Goal: Information Seeking & Learning: Learn about a topic

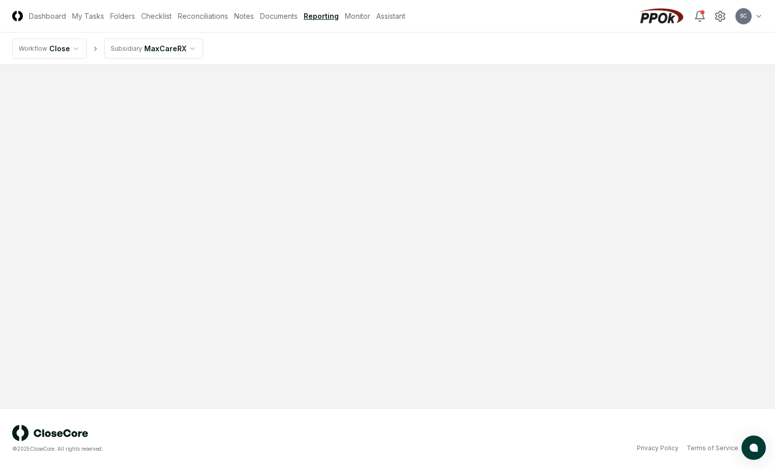
click at [148, 51] on html "CloseCore Dashboard My Tasks Folders Checklist Reconciliations Notes Documents …" at bounding box center [387, 234] width 775 height 469
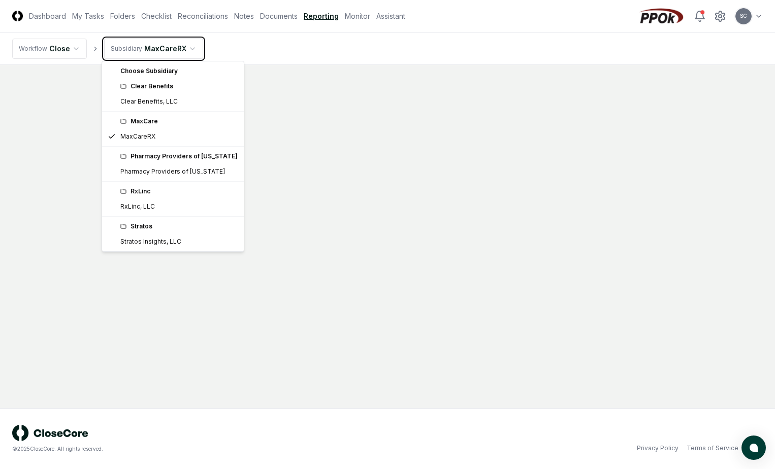
click at [365, 46] on html "CloseCore Dashboard My Tasks Folders Checklist Reconciliations Notes Documents …" at bounding box center [387, 234] width 775 height 469
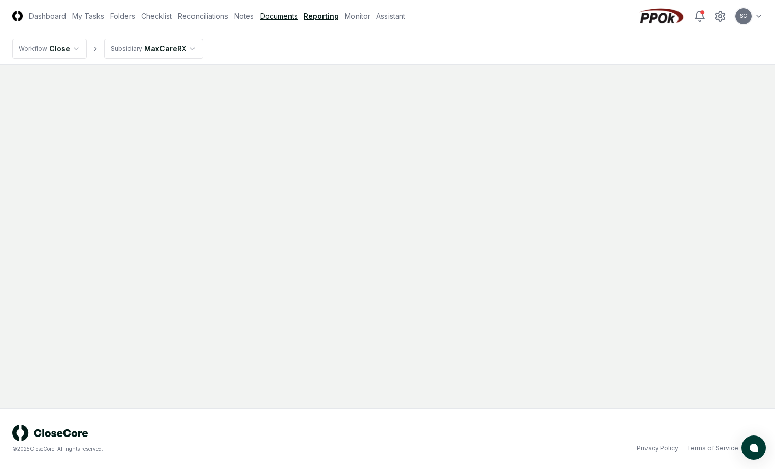
click at [285, 18] on link "Documents" at bounding box center [279, 16] width 38 height 11
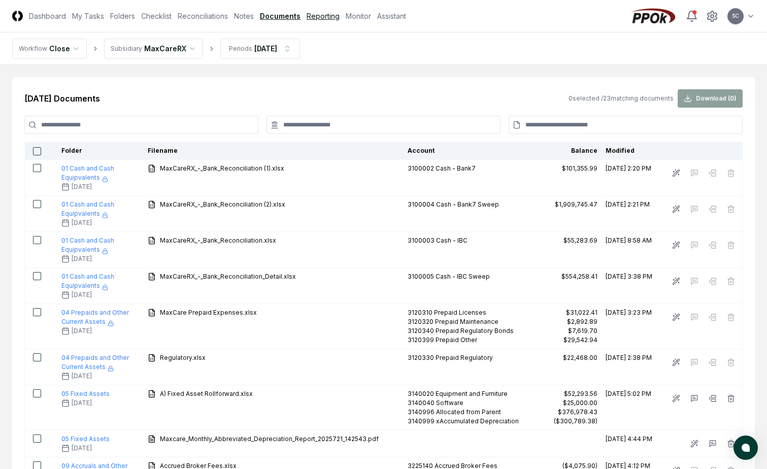
click at [328, 17] on link "Reporting" at bounding box center [323, 16] width 33 height 11
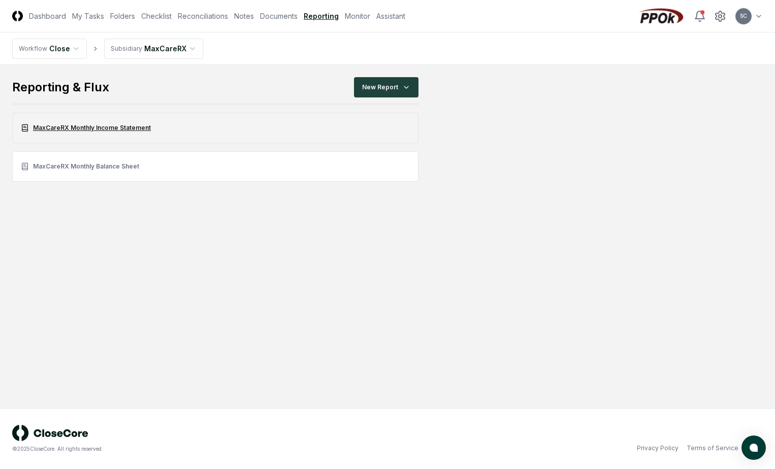
click at [92, 123] on link "MaxCareRX Monthly Income Statement" at bounding box center [215, 128] width 406 height 30
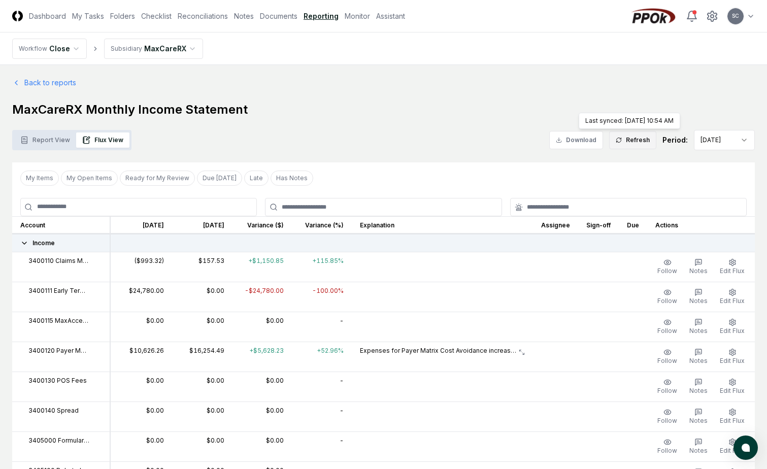
click at [635, 141] on button "Refresh" at bounding box center [632, 140] width 47 height 18
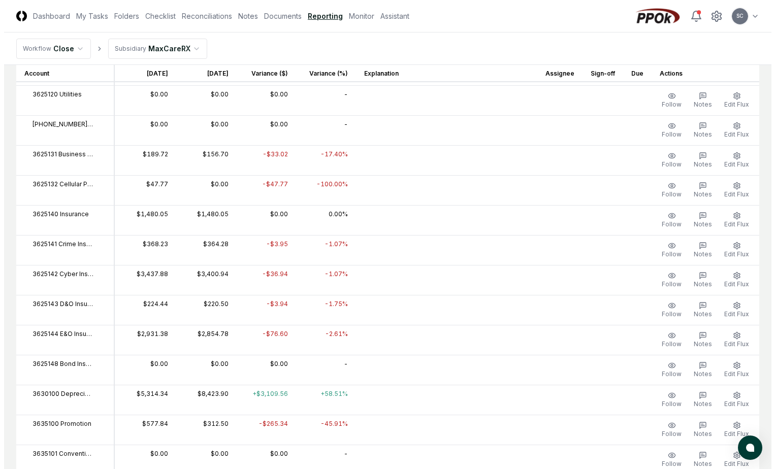
scroll to position [2692, 0]
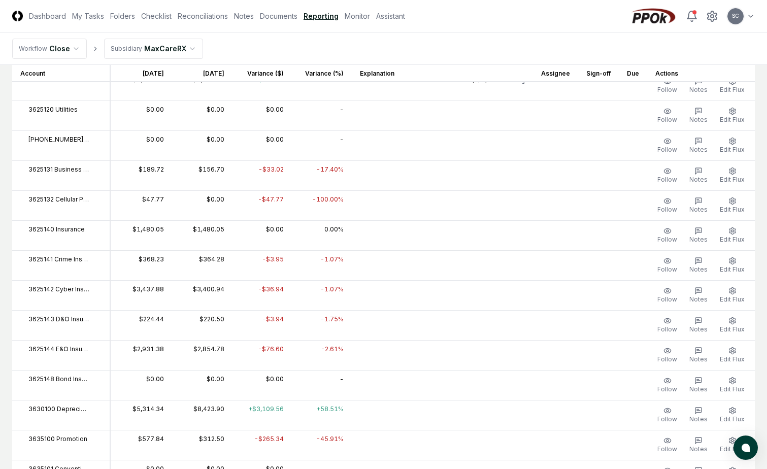
click at [109, 71] on th "Account" at bounding box center [61, 73] width 98 height 18
click at [729, 200] on icon "button" at bounding box center [733, 201] width 8 height 8
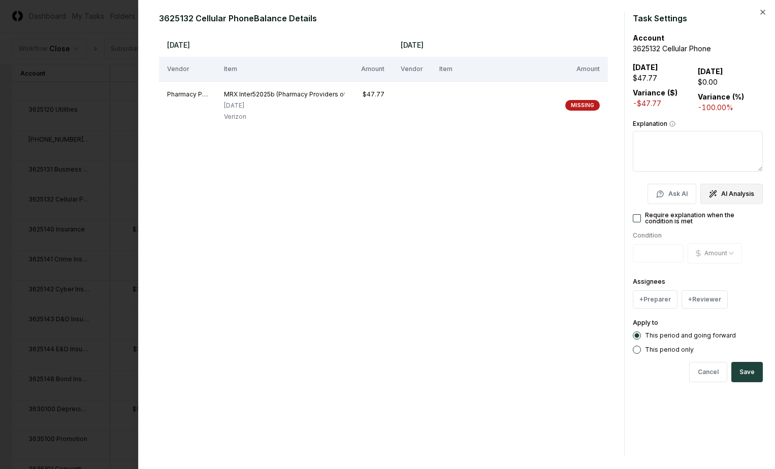
click at [738, 190] on button "AI Analysis" at bounding box center [731, 194] width 62 height 20
type textarea "**********"
type textarea "*"
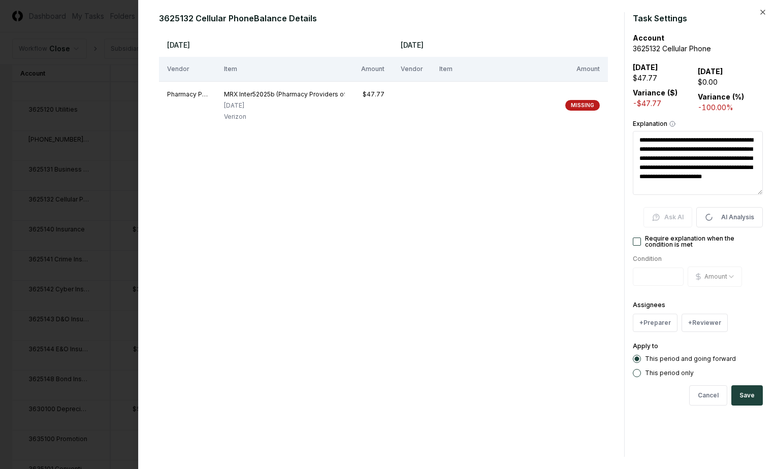
type textarea "**********"
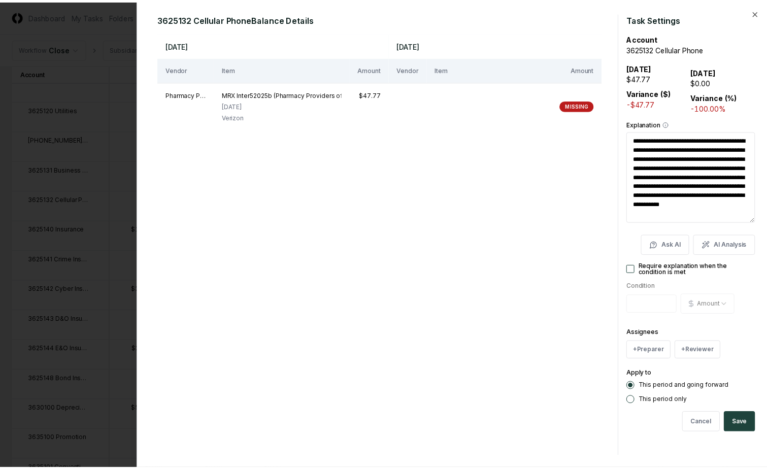
scroll to position [9, 0]
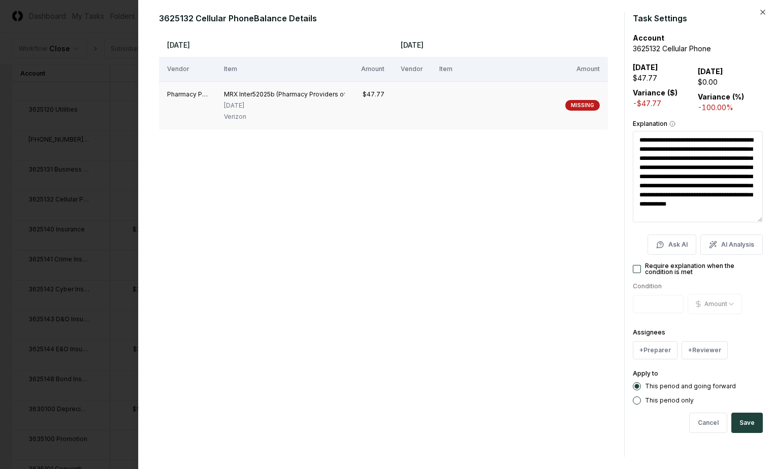
drag, startPoint x: 225, startPoint y: 201, endPoint x: 229, endPoint y: 113, distance: 87.9
click at [225, 201] on div "[DATE] [DATE] Vendor Item Amount Vendor Item Amount Pharmacy Providers of [US_S…" at bounding box center [383, 245] width 449 height 425
click at [103, 12] on div at bounding box center [387, 234] width 775 height 469
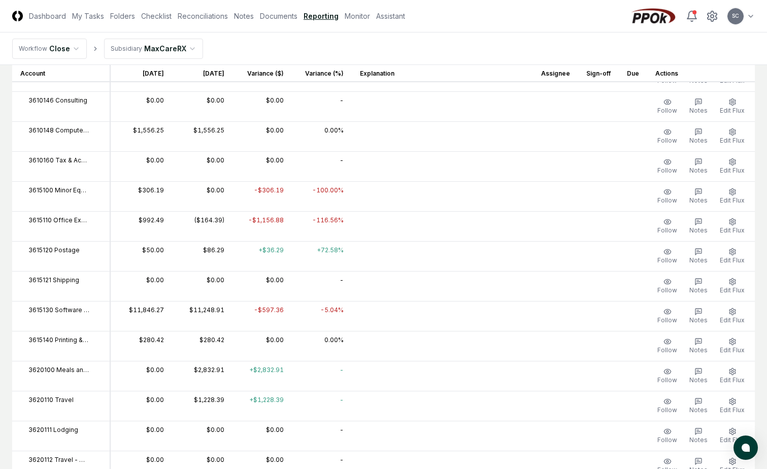
scroll to position [2028, 0]
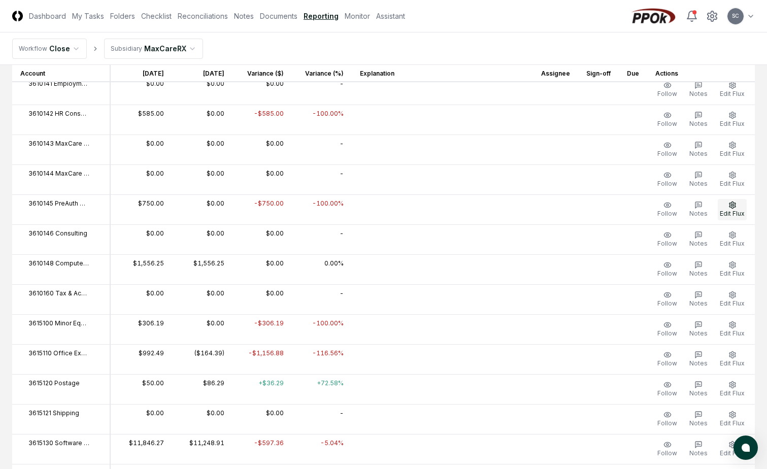
click at [731, 208] on icon "button" at bounding box center [733, 205] width 8 height 8
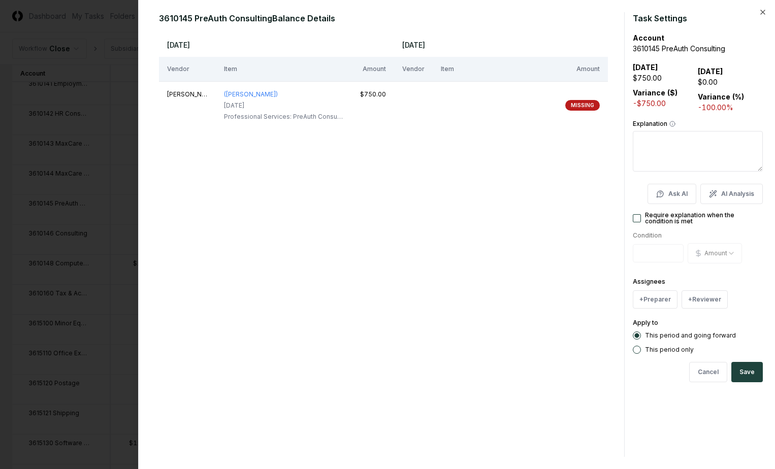
click at [207, 289] on div "[DATE] [DATE] Vendor Item Amount Vendor Item Amount [PERSON_NAME] ([PERSON_NAME…" at bounding box center [383, 245] width 449 height 425
drag, startPoint x: 296, startPoint y: 180, endPoint x: 254, endPoint y: 13, distance: 172.2
click at [296, 180] on div "[DATE] [DATE] Vendor Item Amount Vendor Item Amount [PERSON_NAME] ([PERSON_NAME…" at bounding box center [383, 245] width 449 height 425
click at [118, 15] on div at bounding box center [387, 234] width 775 height 469
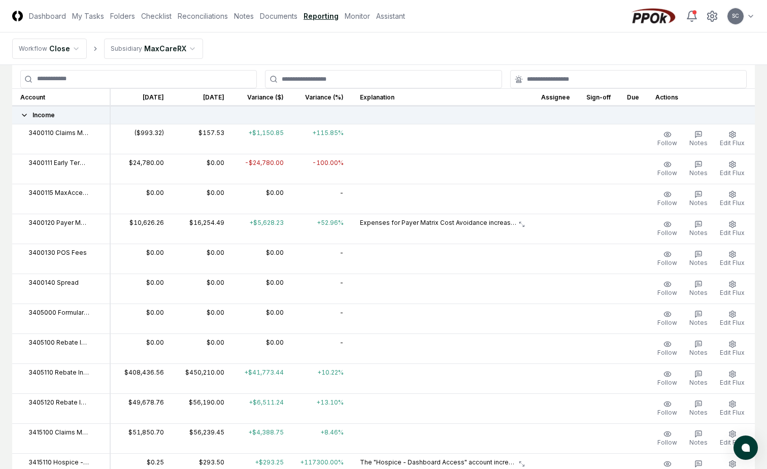
scroll to position [0, 0]
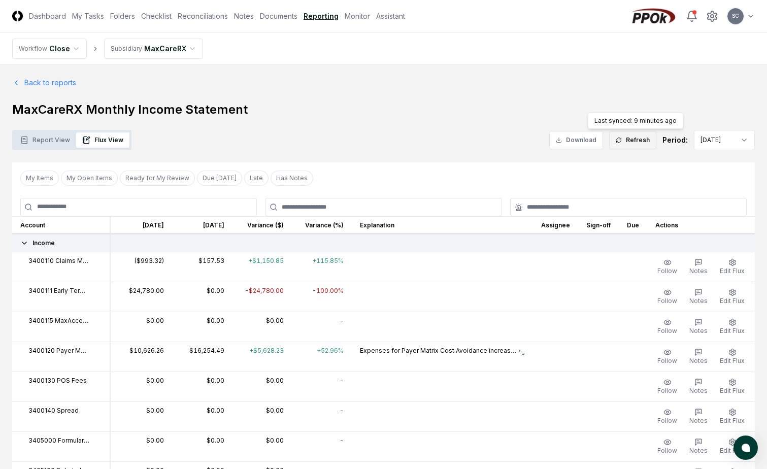
click at [637, 140] on button "Refresh" at bounding box center [632, 140] width 47 height 18
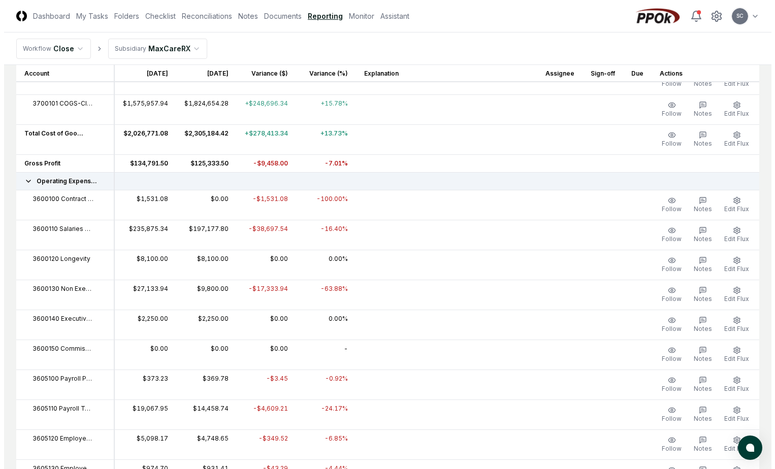
scroll to position [1473, 0]
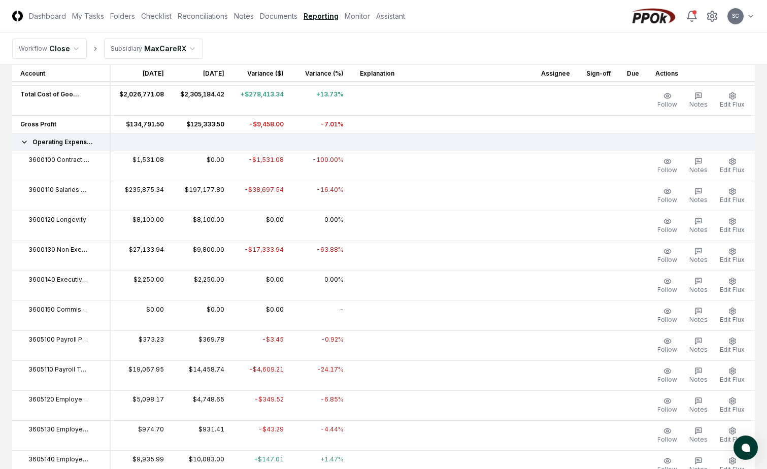
click at [75, 163] on span "3600100 Contract Labor" at bounding box center [58, 159] width 61 height 9
click at [732, 162] on circle "button" at bounding box center [733, 161] width 2 height 2
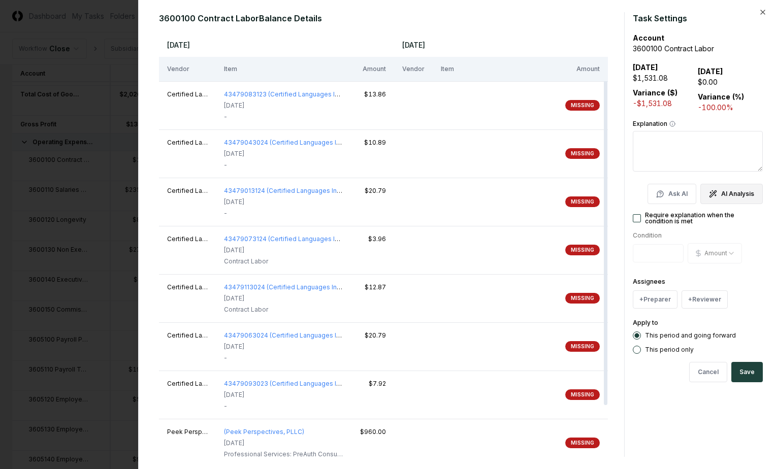
click at [738, 192] on button "AI Analysis" at bounding box center [731, 194] width 62 height 20
type textarea "*"
type textarea "**********"
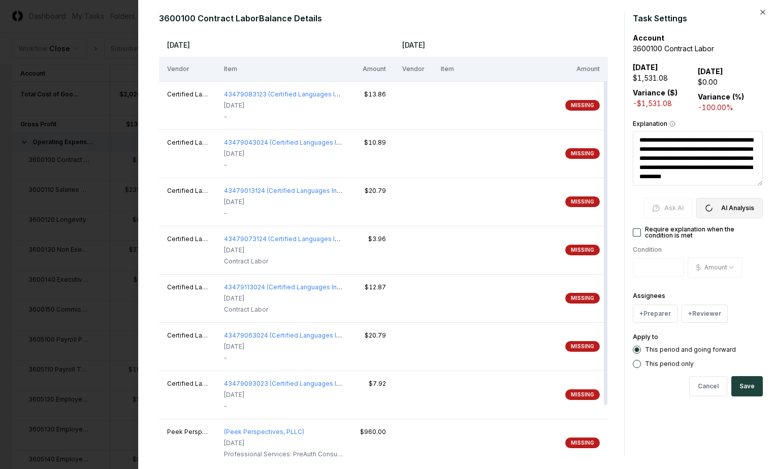
type textarea "*"
type textarea "**********"
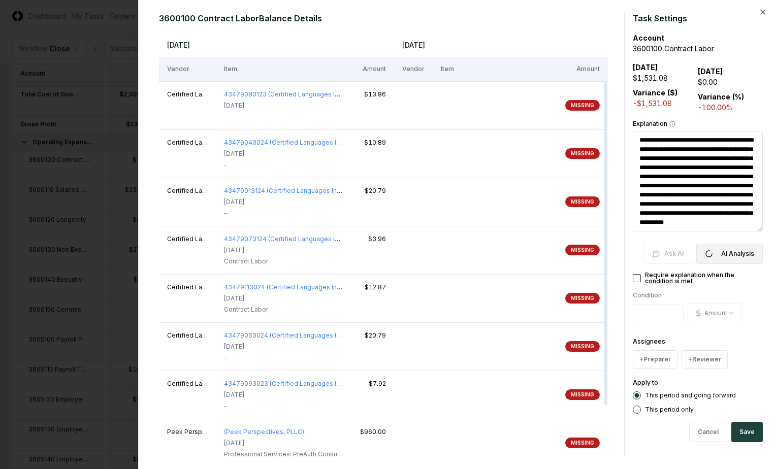
type textarea "*"
type textarea "**********"
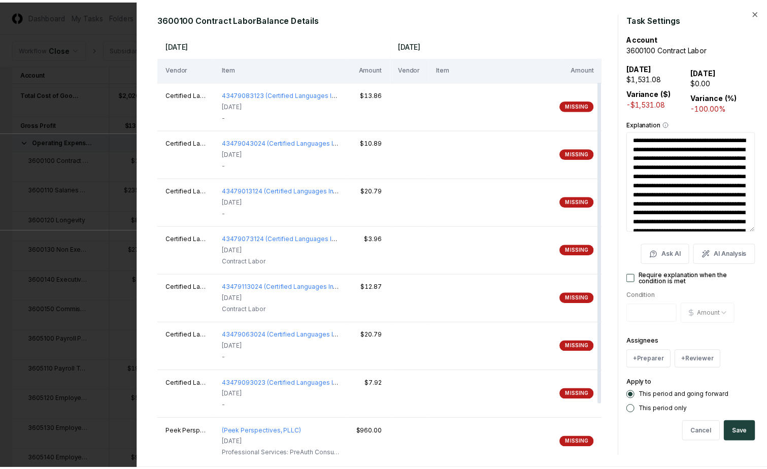
scroll to position [0, 0]
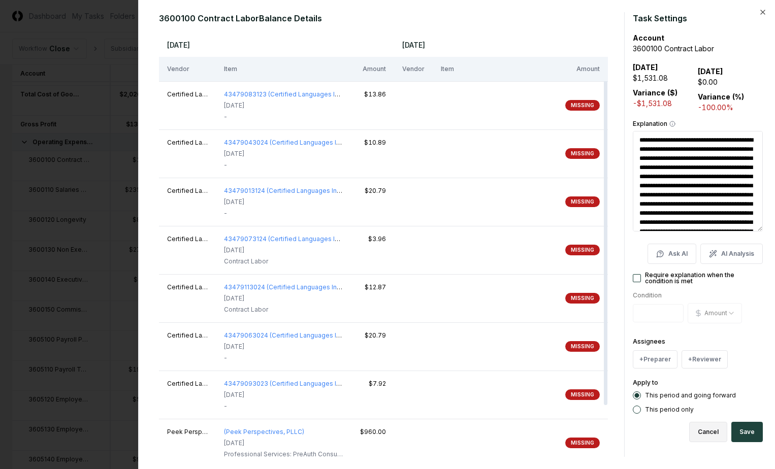
click at [710, 436] on button "Cancel" at bounding box center [708, 432] width 38 height 20
type textarea "*"
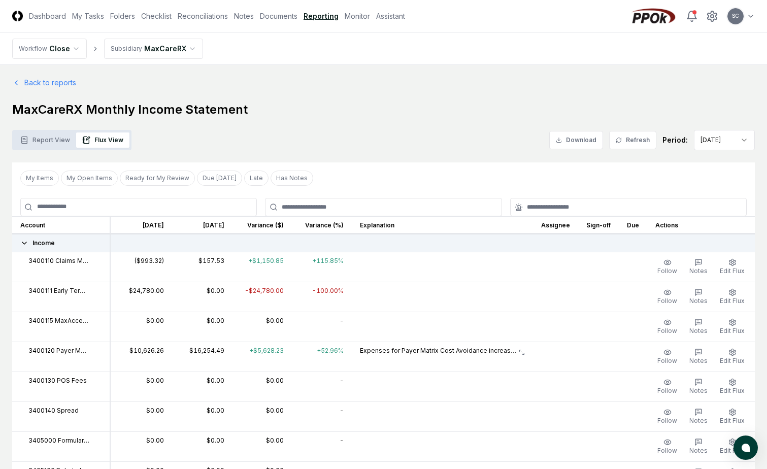
click at [312, 16] on link "Reporting" at bounding box center [321, 16] width 35 height 11
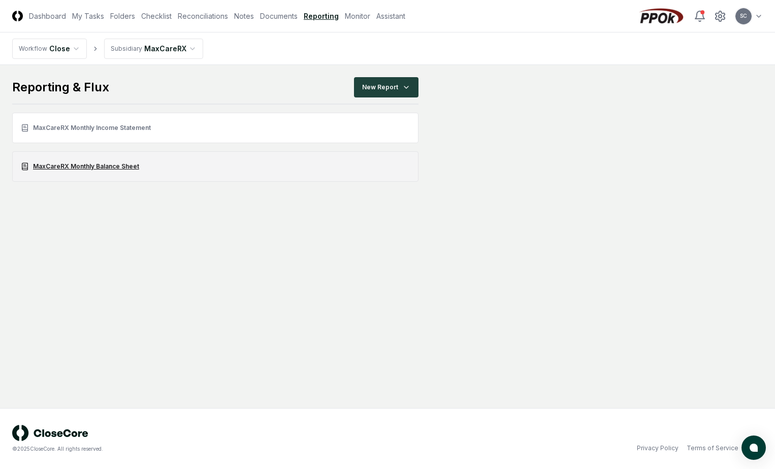
click at [89, 164] on link "MaxCareRX Monthly Balance Sheet" at bounding box center [215, 166] width 406 height 30
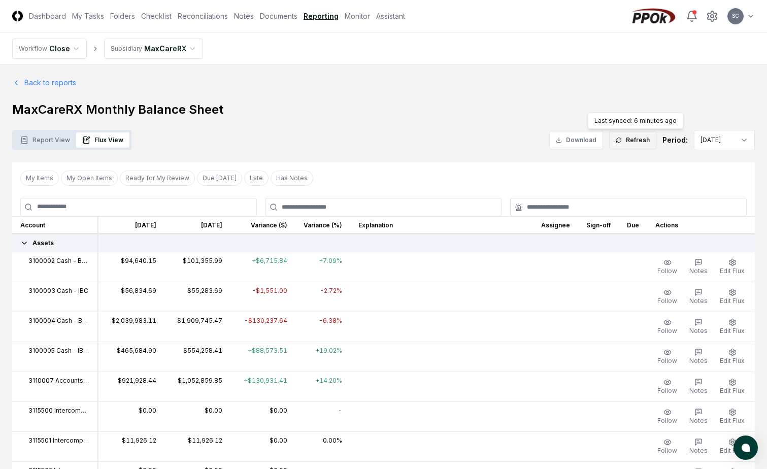
click at [639, 136] on button "Refresh" at bounding box center [632, 140] width 47 height 18
